Goal: Task Accomplishment & Management: Use online tool/utility

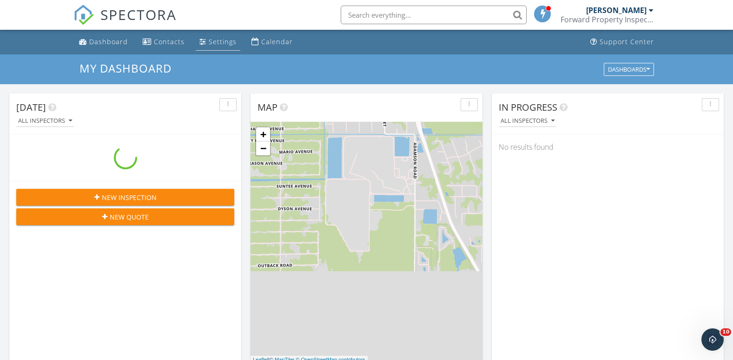
scroll to position [860, 747]
click at [272, 40] on div "Calendar" at bounding box center [277, 41] width 32 height 9
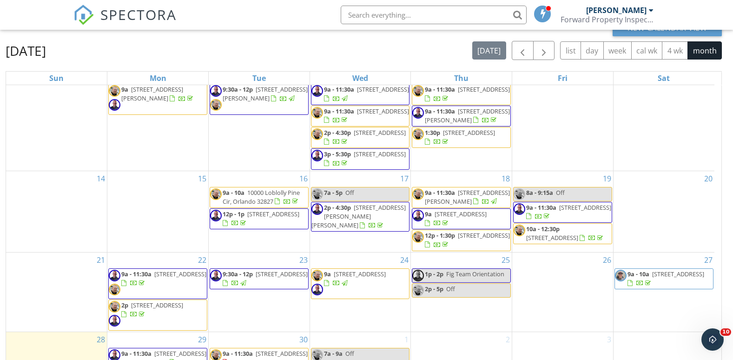
scroll to position [124, 0]
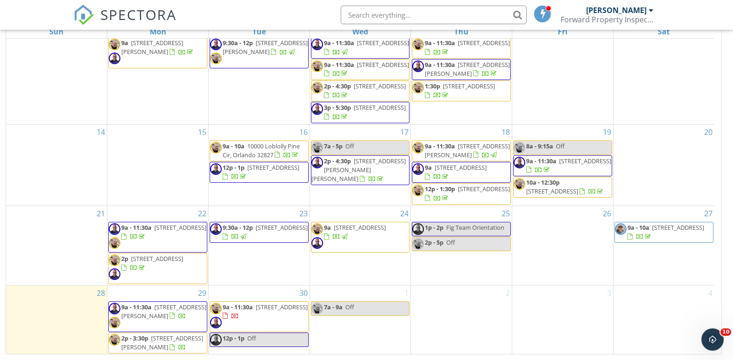
click at [154, 321] on span "9a - 11:30a [STREET_ADDRESS]" at bounding box center [158, 316] width 98 height 28
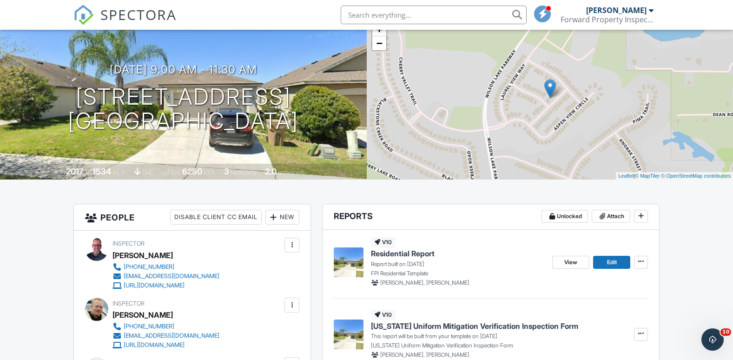
scroll to position [46, 0]
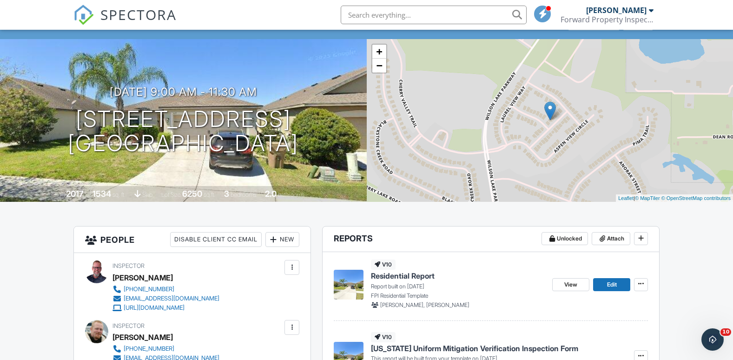
click at [414, 277] on span "Residential Report" at bounding box center [403, 275] width 64 height 10
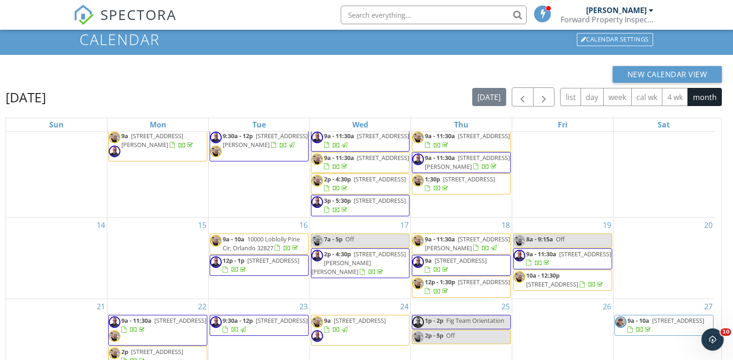
scroll to position [124, 0]
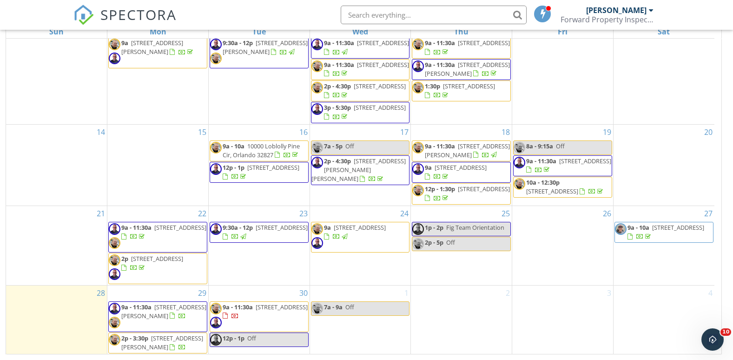
click at [150, 313] on span "519 Delta Ave, Groveland 34736" at bounding box center [163, 310] width 85 height 17
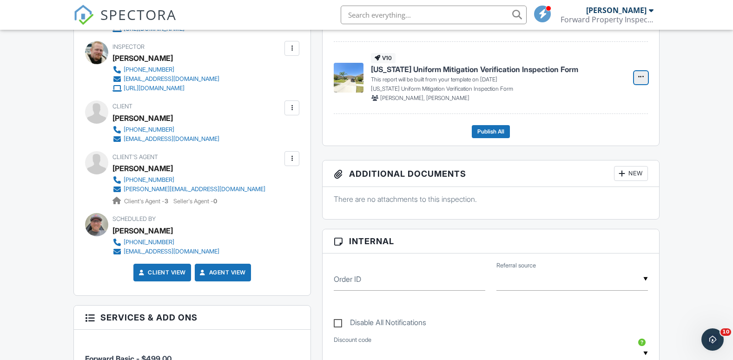
click at [639, 76] on icon at bounding box center [641, 76] width 6 height 7
click at [580, 104] on input "Build Now" at bounding box center [594, 102] width 95 height 21
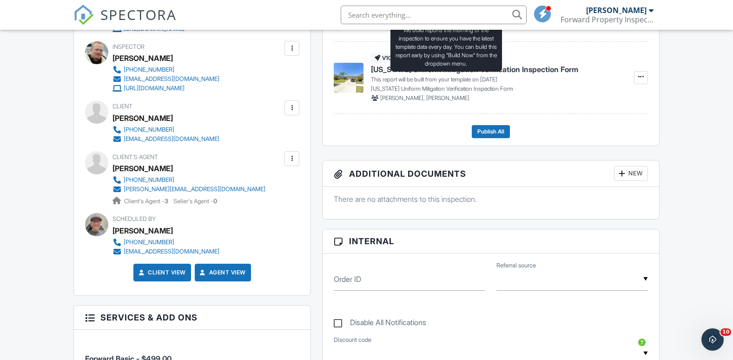
click at [421, 78] on p "This report will be built from your template on [DATE]" at bounding box center [434, 79] width 126 height 8
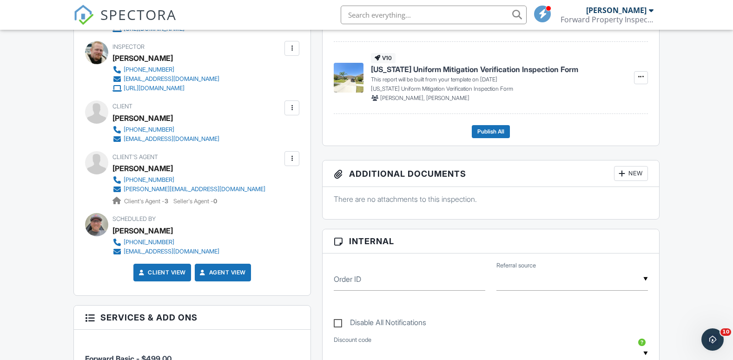
click at [378, 65] on span "[US_STATE] Uniform Mitigation Verification Inspection Form" at bounding box center [474, 69] width 207 height 10
